Goal: Obtain resource: Download file/media

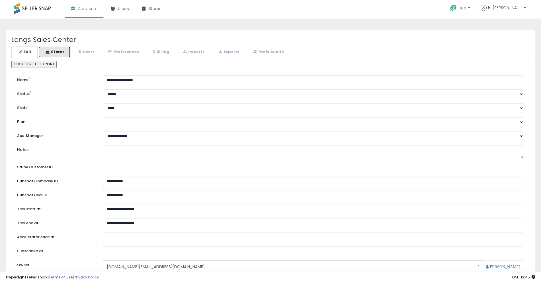
click at [56, 53] on link "Stores" at bounding box center [54, 52] width 32 height 12
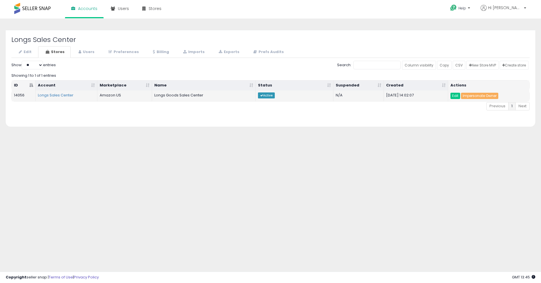
click at [490, 99] on td "Edit Impersonate Owner" at bounding box center [488, 95] width 81 height 11
drag, startPoint x: 487, startPoint y: 95, endPoint x: 415, endPoint y: 26, distance: 100.5
click at [487, 95] on link "Impersonate Owner" at bounding box center [479, 96] width 37 height 6
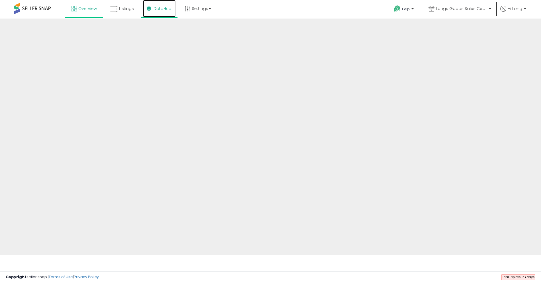
click at [155, 11] on span "DataHub" at bounding box center [163, 9] width 18 height 6
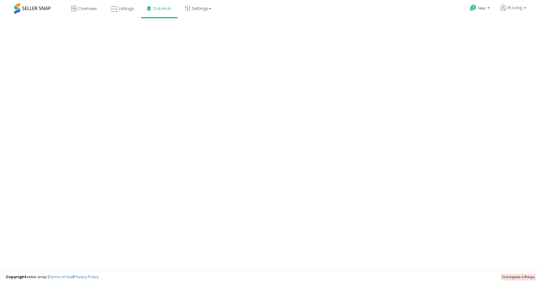
click at [107, 121] on body "Overview Listings DataHub" at bounding box center [270, 141] width 541 height 283
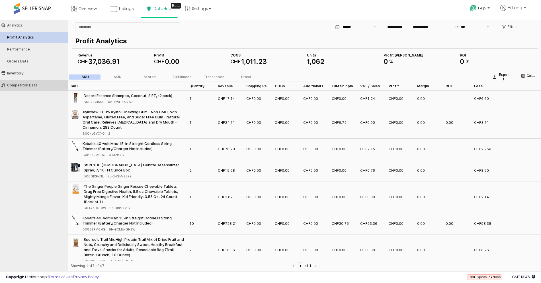
click at [31, 83] on div "Competiton Data" at bounding box center [37, 85] width 60 height 4
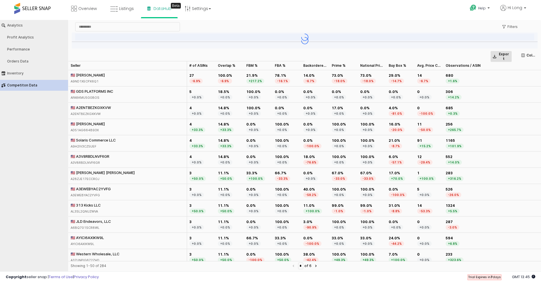
click at [502, 54] on p "Export" at bounding box center [503, 56] width 11 height 9
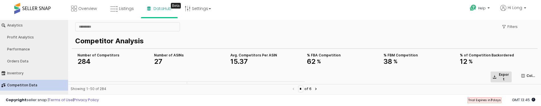
click at [496, 77] on div "Export" at bounding box center [501, 76] width 17 height 9
click at [500, 77] on p "Export" at bounding box center [503, 76] width 11 height 9
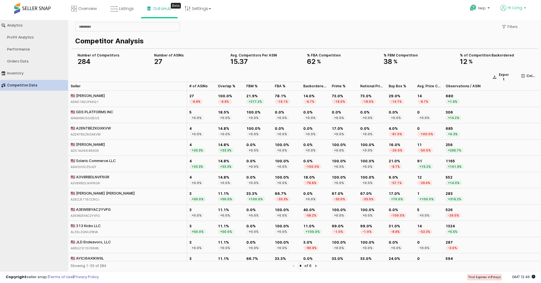
drag, startPoint x: 507, startPoint y: 6, endPoint x: 473, endPoint y: 20, distance: 36.7
click at [506, 6] on icon at bounding box center [503, 8] width 6 height 6
click at [504, 32] on link "Account" at bounding box center [502, 29] width 15 height 5
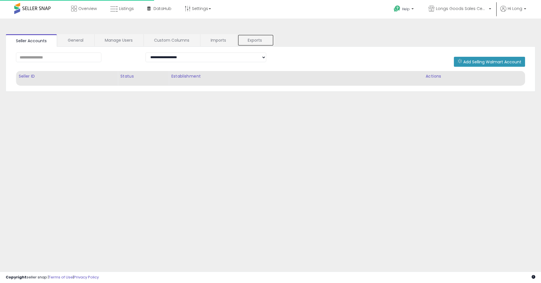
click at [248, 43] on link "Exports" at bounding box center [256, 40] width 36 height 12
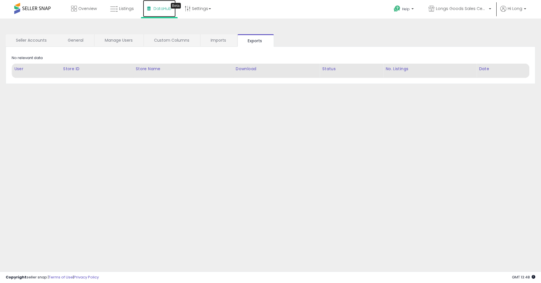
click at [154, 11] on span "DataHub" at bounding box center [163, 9] width 18 height 6
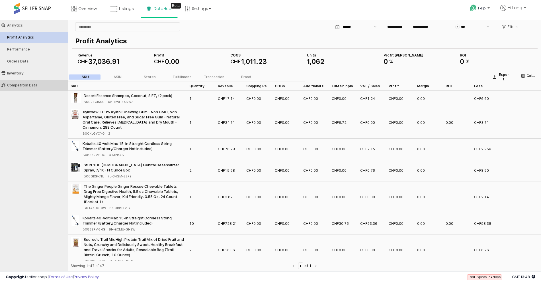
click at [37, 84] on div "Competiton Data" at bounding box center [37, 85] width 60 height 4
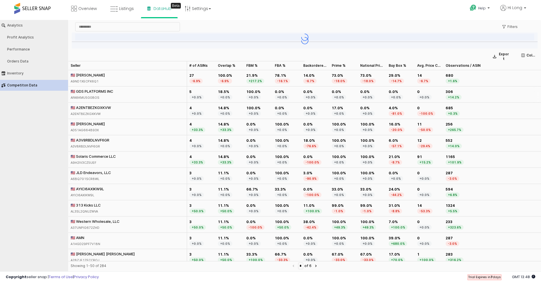
click at [130, 95] on div "🇺🇸 GDS PLATFORMS INC AFA8KMU5G0BOS" at bounding box center [127, 94] width 119 height 16
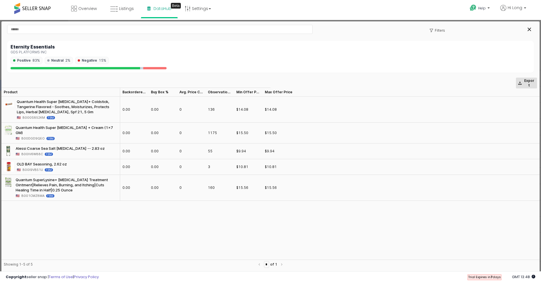
click at [526, 81] on p "Export" at bounding box center [529, 82] width 11 height 9
click at [524, 29] on div at bounding box center [514, 29] width 40 height 9
click at [529, 28] on icon "Close" at bounding box center [529, 29] width 3 height 3
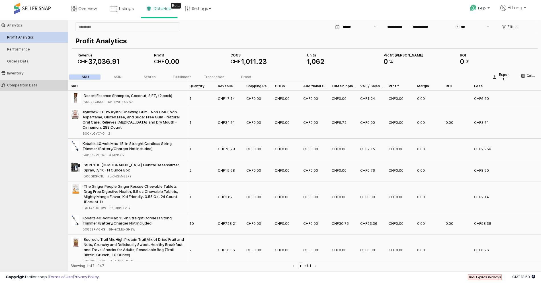
click at [39, 86] on div "Competiton Data" at bounding box center [37, 85] width 60 height 4
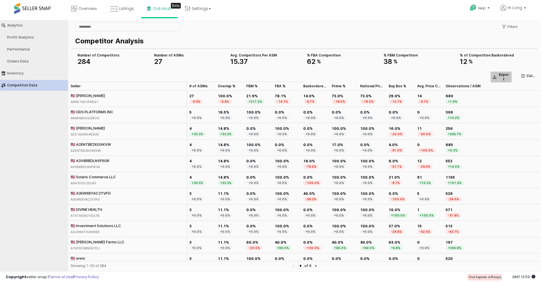
click at [496, 73] on div "Export" at bounding box center [501, 76] width 17 height 9
